Goal: Register for event/course

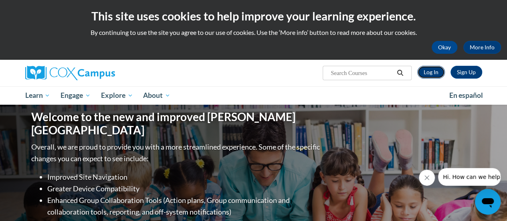
click at [428, 72] on link "Log In" at bounding box center [431, 72] width 28 height 13
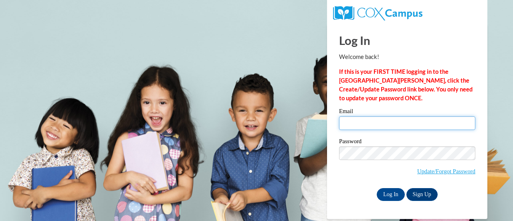
click at [354, 119] on input "Email" at bounding box center [407, 123] width 136 height 14
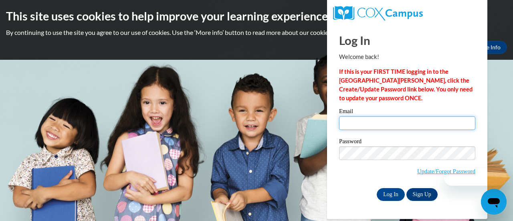
type input "jenny_koverman@northwoodk12wi.com"
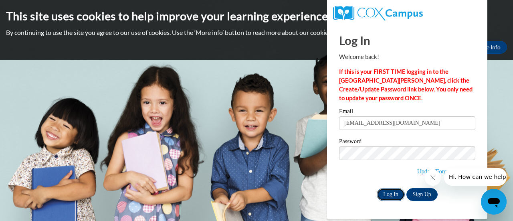
click at [391, 194] on input "Log In" at bounding box center [391, 194] width 28 height 13
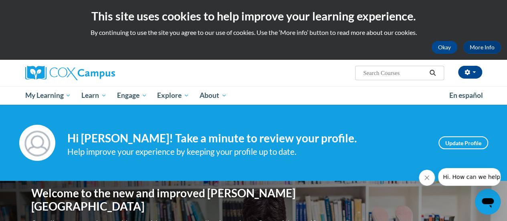
click at [388, 75] on input "Search..." at bounding box center [394, 73] width 64 height 10
type input "trauma"
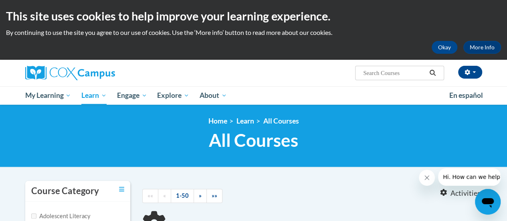
type input "trauma"
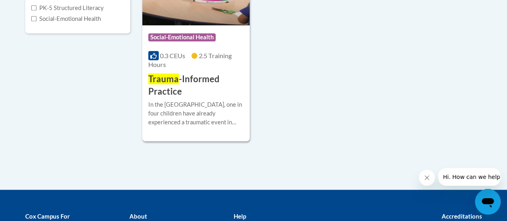
scroll to position [261, 0]
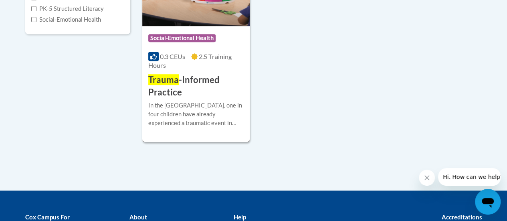
click at [170, 38] on span "Social-Emotional Health" at bounding box center [181, 38] width 67 height 8
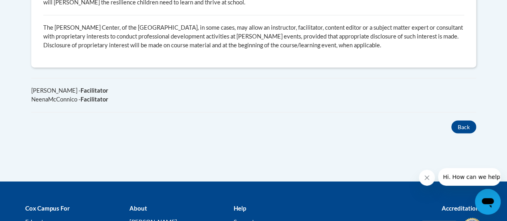
scroll to position [629, 0]
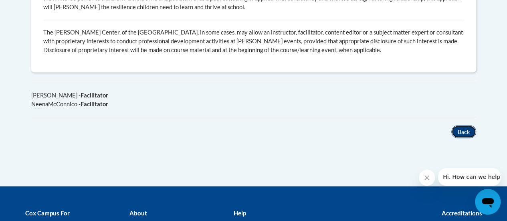
click at [459, 125] on button "Back" at bounding box center [463, 131] width 25 height 13
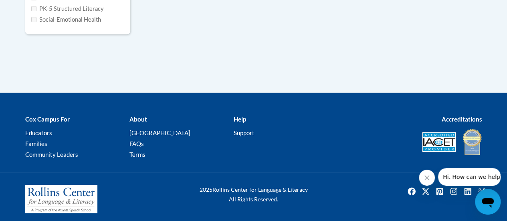
type input "trauma"
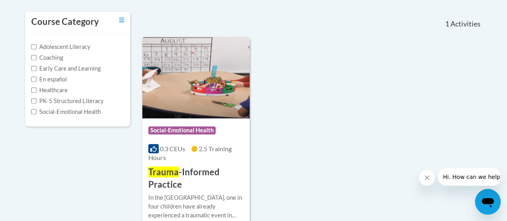
scroll to position [176, 0]
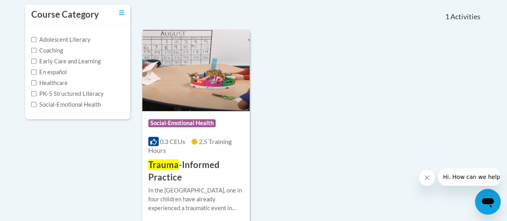
click at [225, 65] on img at bounding box center [195, 70] width 107 height 82
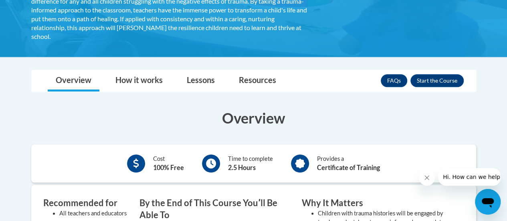
scroll to position [197, 0]
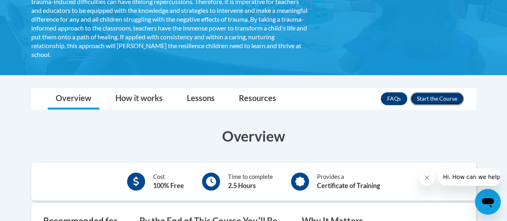
click at [431, 99] on button "Enroll" at bounding box center [437, 98] width 53 height 13
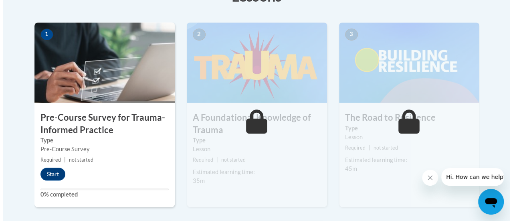
scroll to position [246, 0]
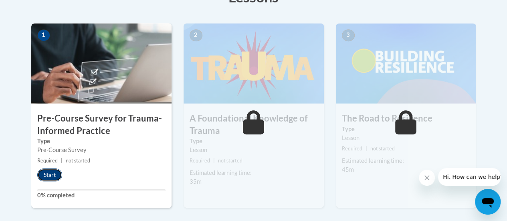
click at [52, 173] on button "Start" at bounding box center [49, 174] width 25 height 13
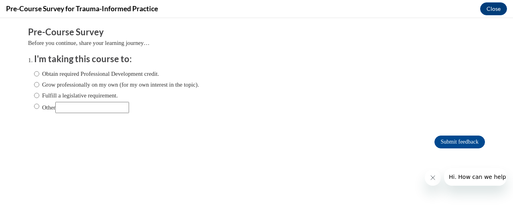
scroll to position [0, 0]
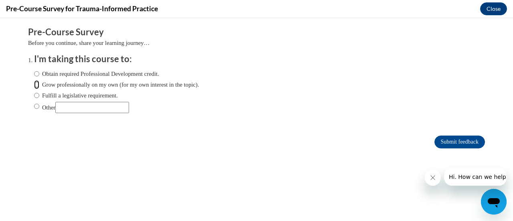
click at [34, 85] on input "Grow professionally on my own (for my own interest in the topic)." at bounding box center [36, 84] width 5 height 9
radio input "true"
click at [170, 186] on div "Comments Pre-Course Survey Before you continue, share your learning journey… I'…" at bounding box center [256, 111] width 469 height 187
click at [446, 143] on input "Submit feedback" at bounding box center [460, 142] width 51 height 13
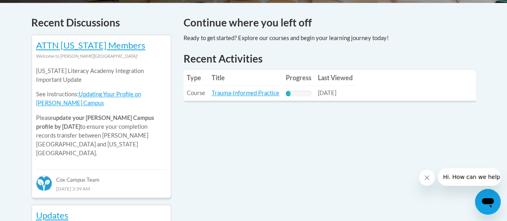
scroll to position [337, 0]
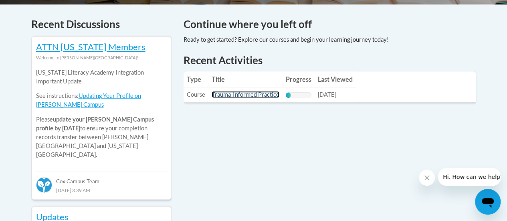
click at [228, 96] on link "Trauma-Informed Practice" at bounding box center [246, 94] width 68 height 7
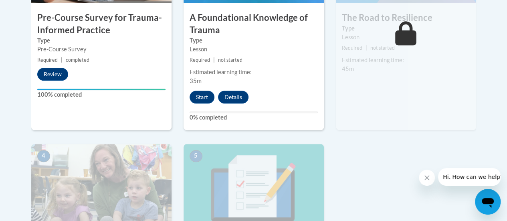
scroll to position [345, 0]
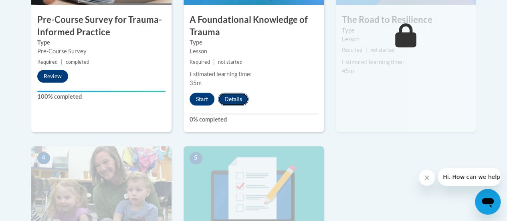
click at [236, 101] on button "Details" at bounding box center [233, 99] width 30 height 13
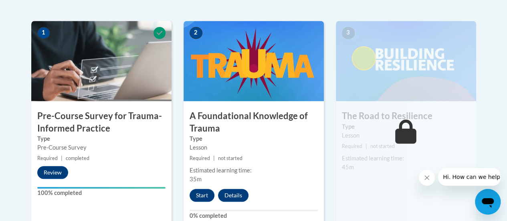
scroll to position [230, 0]
